Goal: Find specific page/section: Find specific page/section

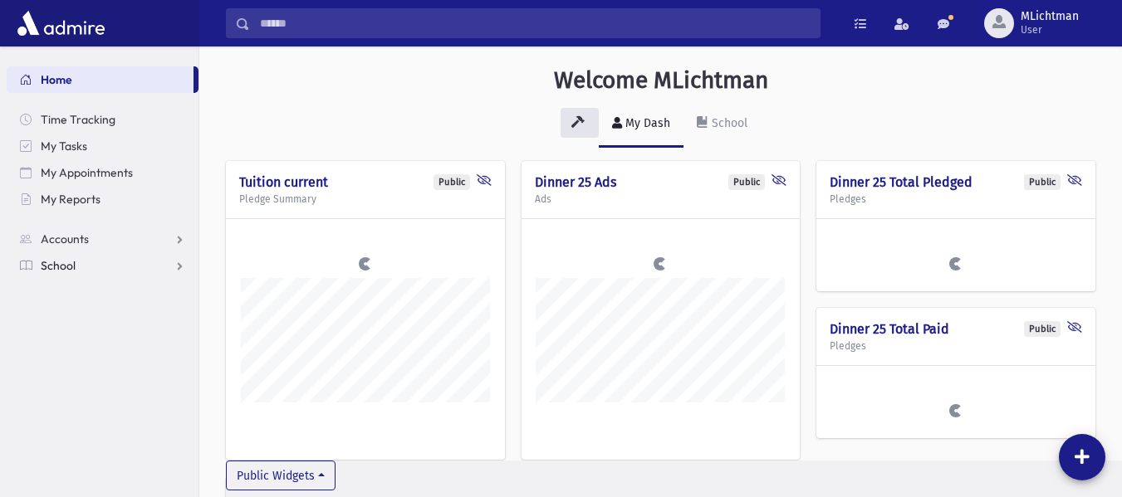
click at [84, 262] on link "School" at bounding box center [103, 265] width 192 height 27
click at [85, 295] on span "Students" at bounding box center [73, 292] width 46 height 15
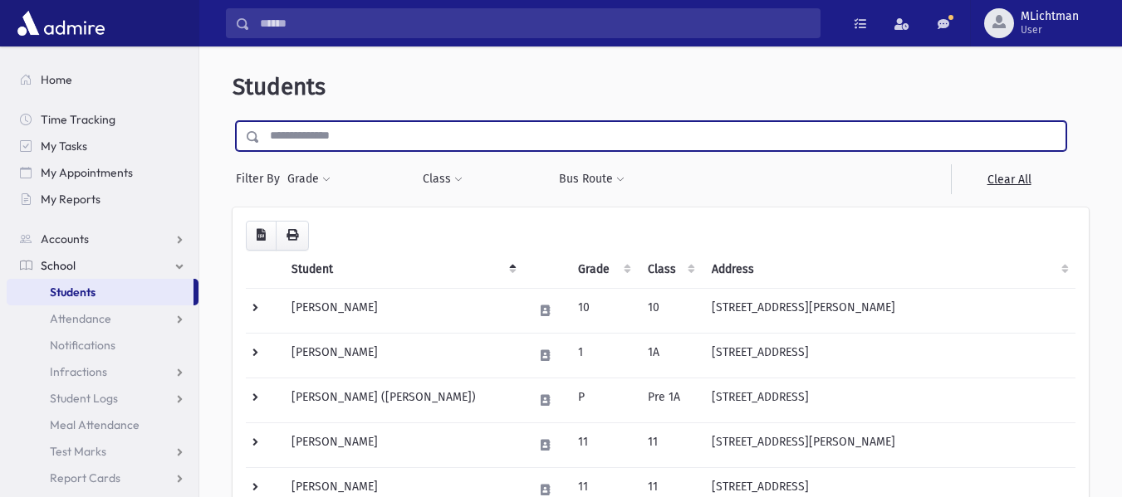
click at [427, 143] on input "text" at bounding box center [662, 136] width 805 height 30
type input "******"
click at [232, 121] on input "submit" at bounding box center [255, 132] width 46 height 22
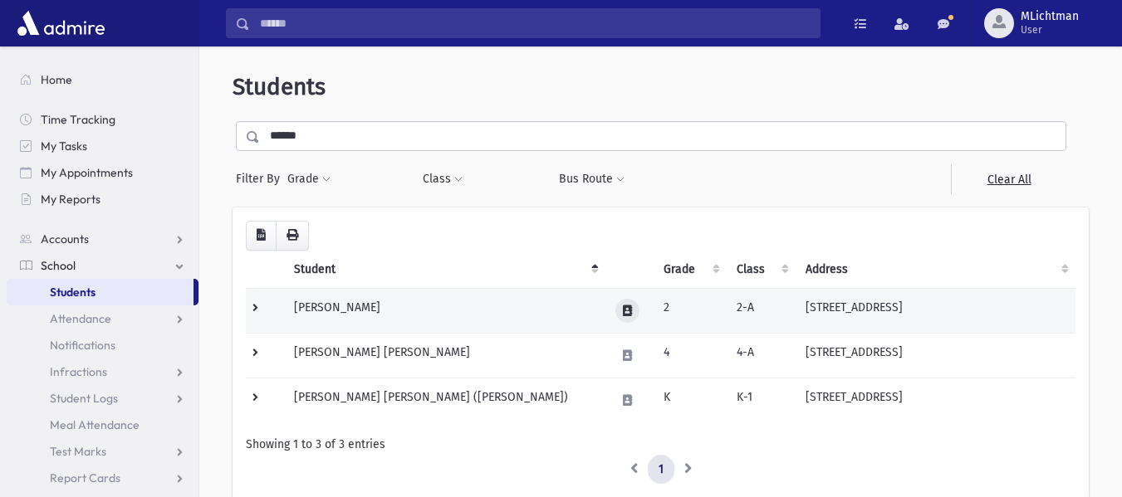
click at [615, 309] on button at bounding box center [627, 311] width 24 height 24
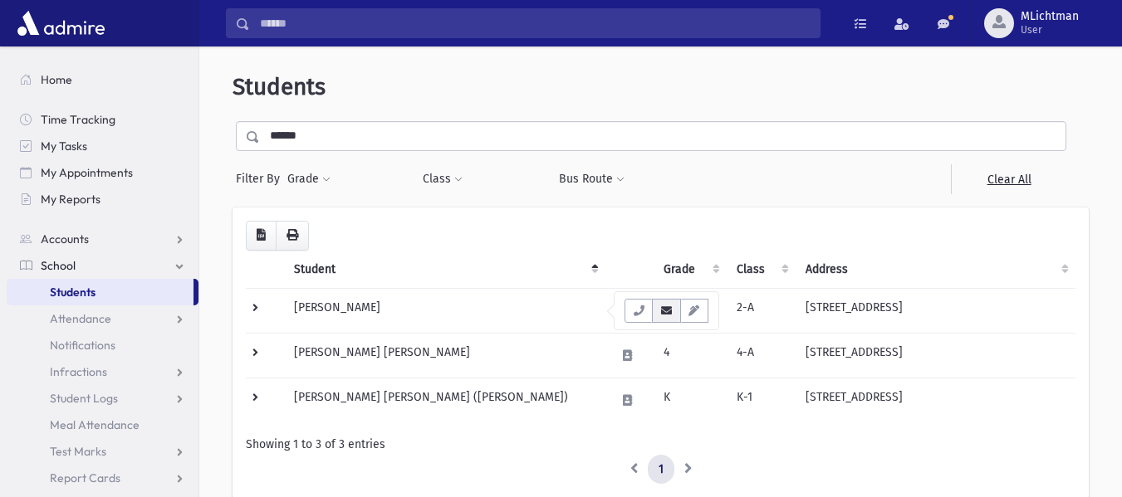
click at [666, 308] on icon "button" at bounding box center [665, 311] width 13 height 11
